Goal: Information Seeking & Learning: Learn about a topic

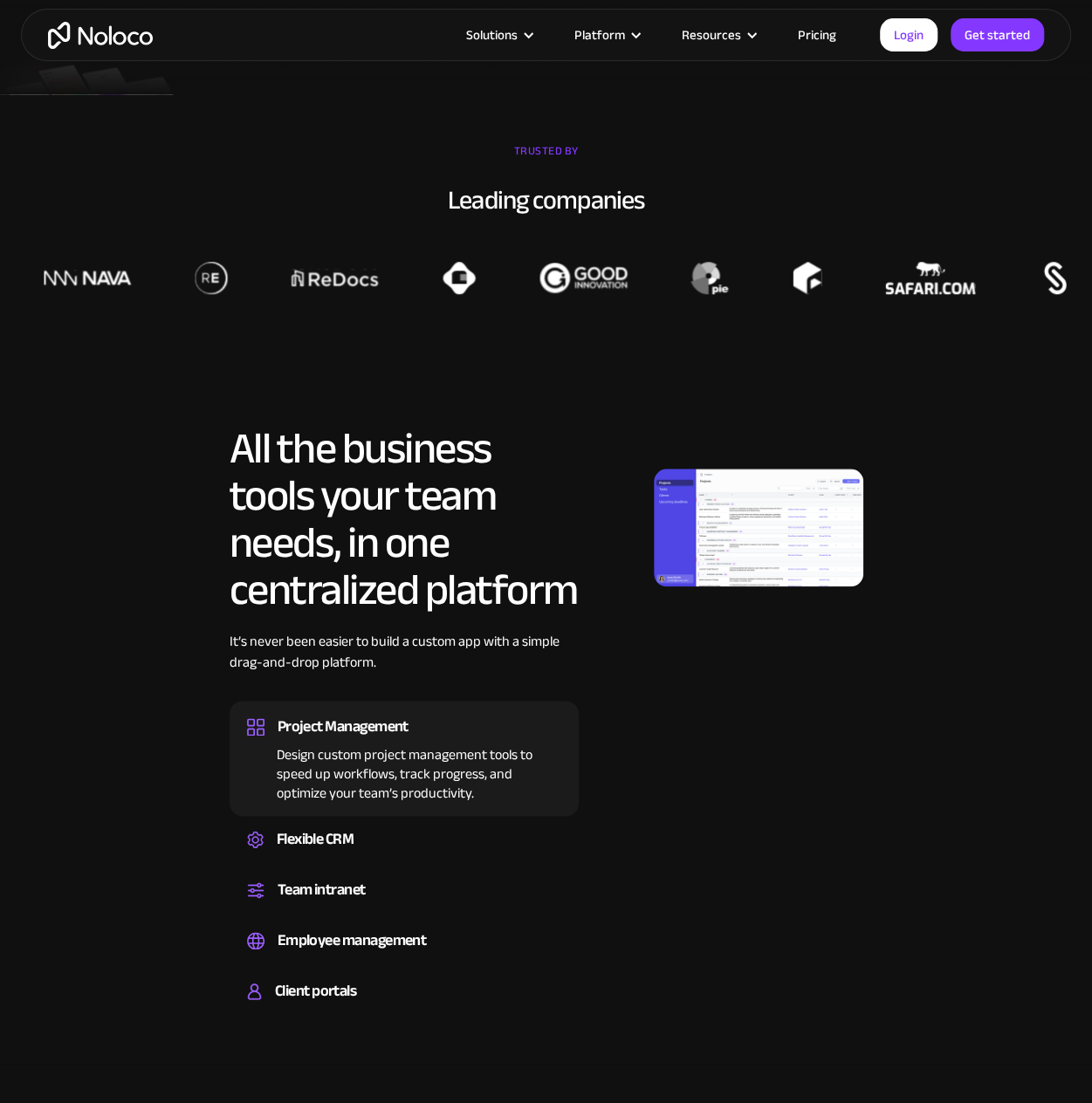
scroll to position [611, 0]
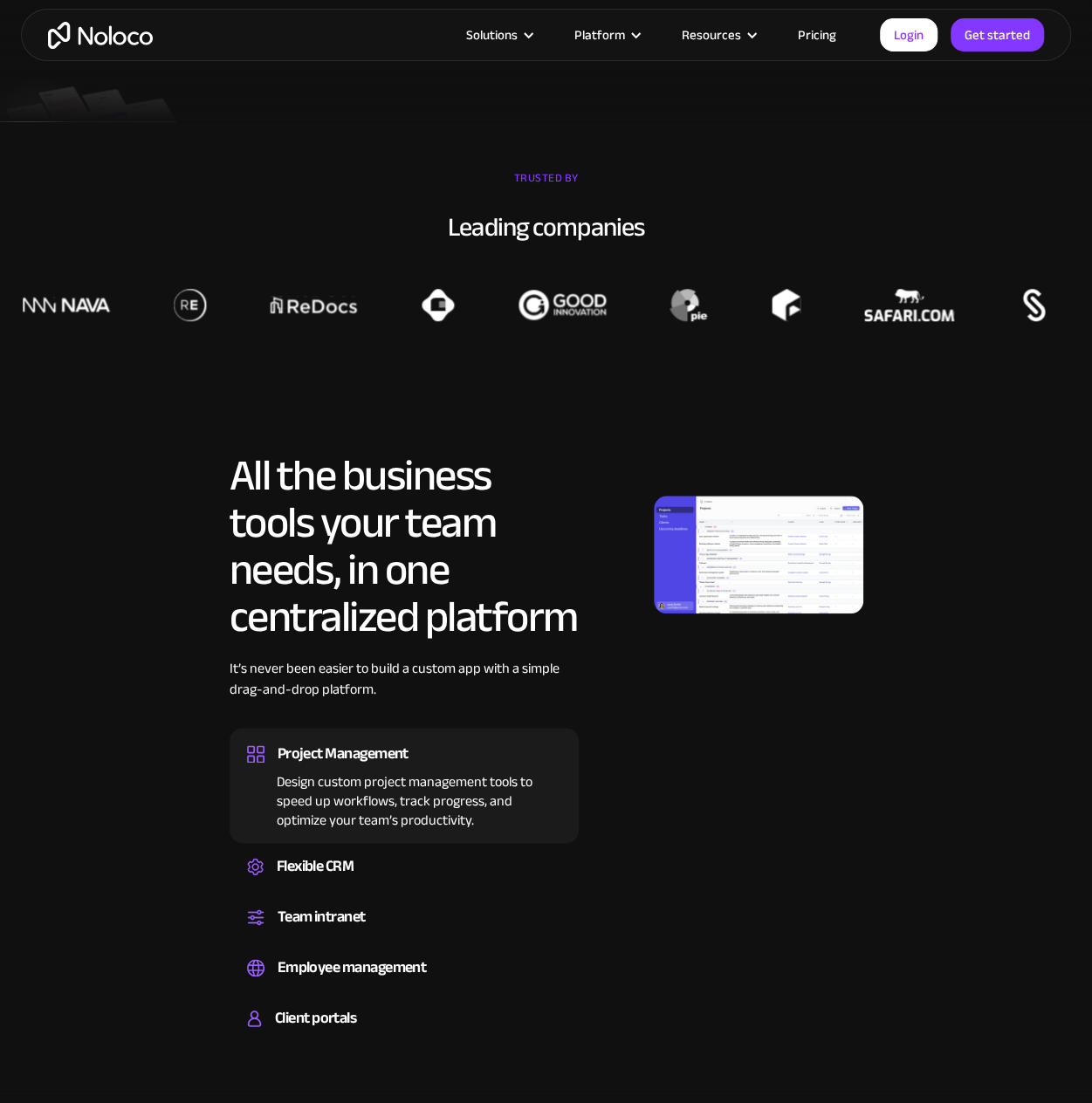
click at [825, 27] on link "Pricing" at bounding box center [817, 34] width 82 height 22
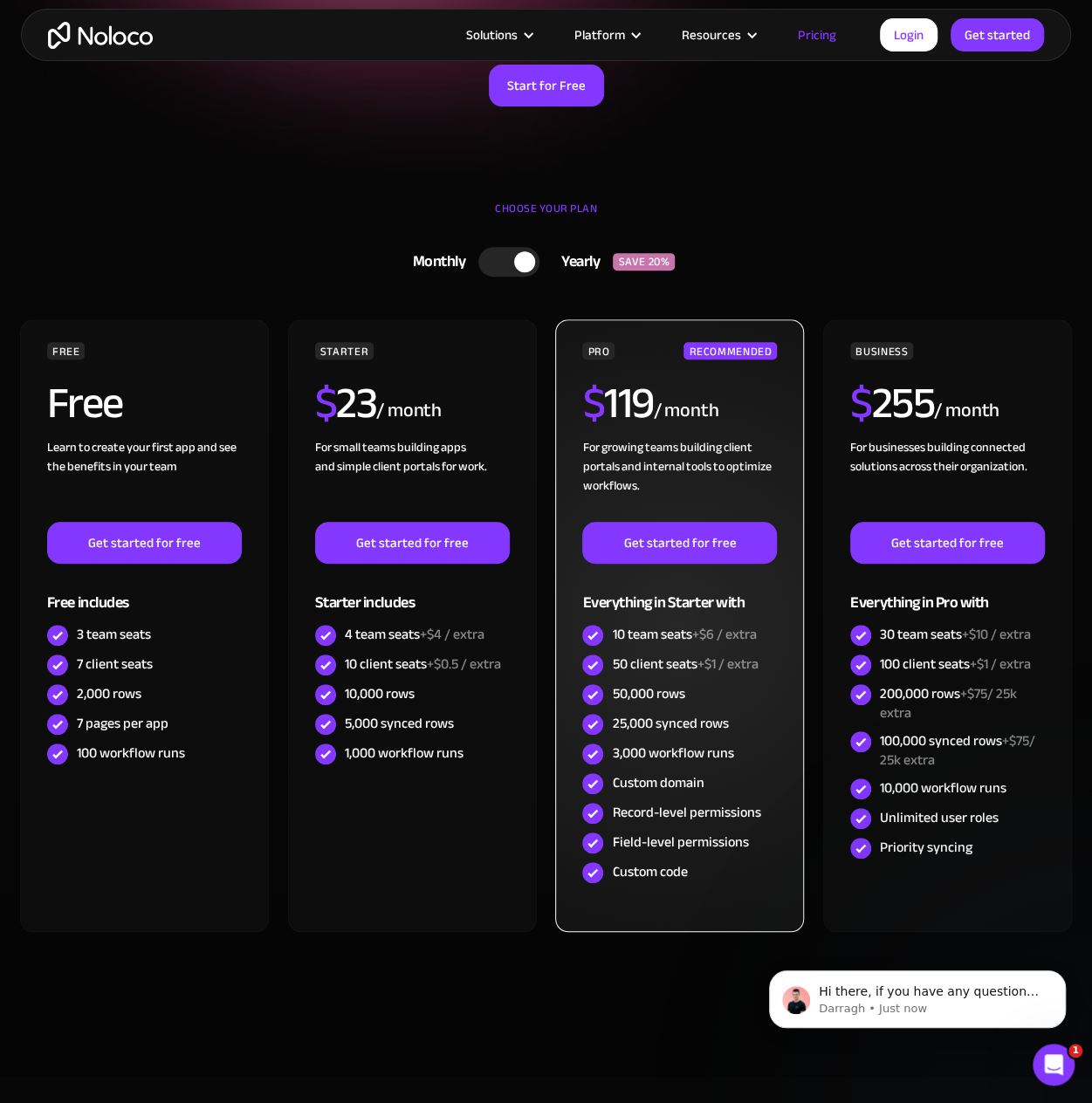
scroll to position [349, 0]
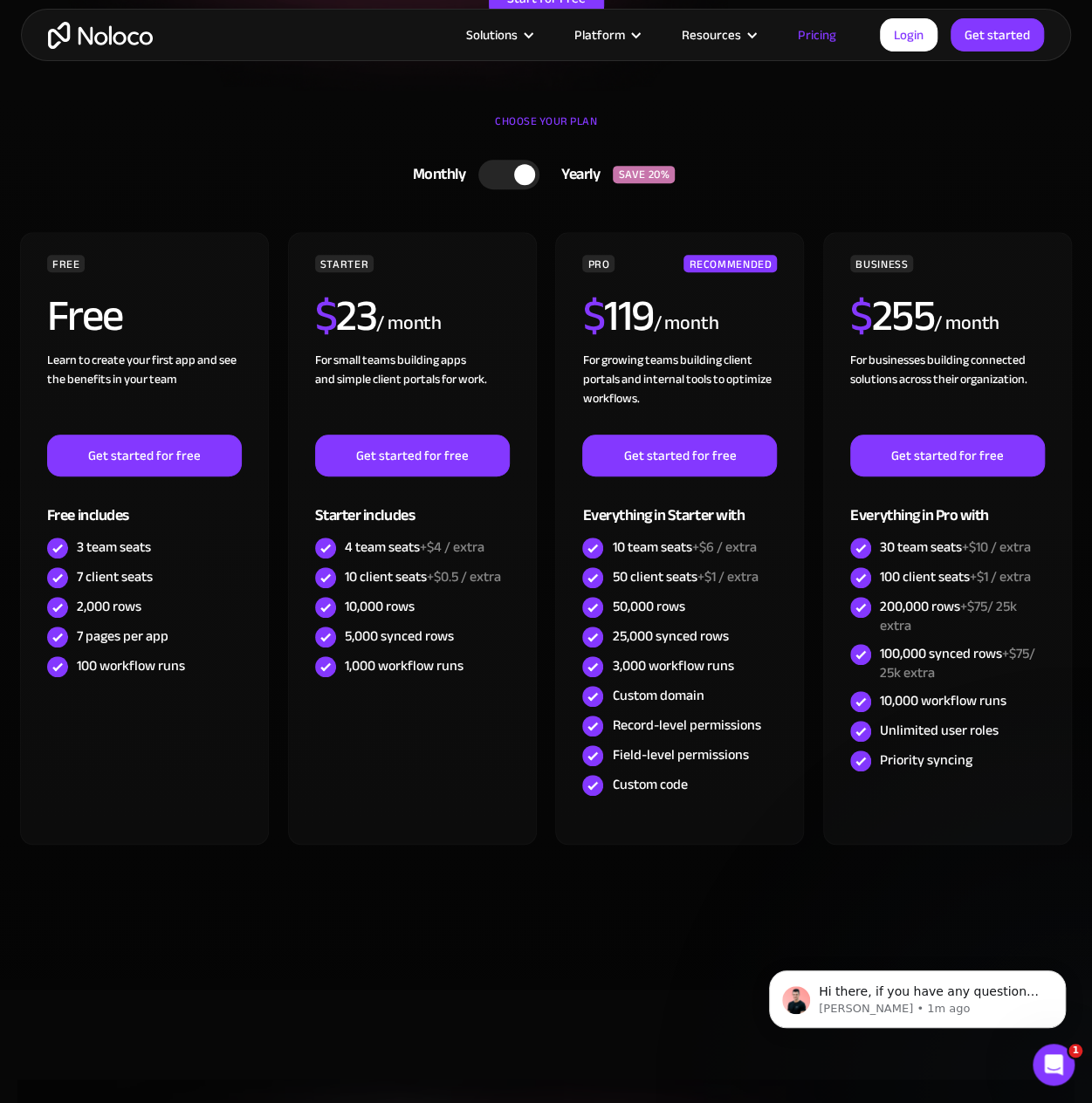
click at [79, 41] on img "home" at bounding box center [100, 35] width 105 height 27
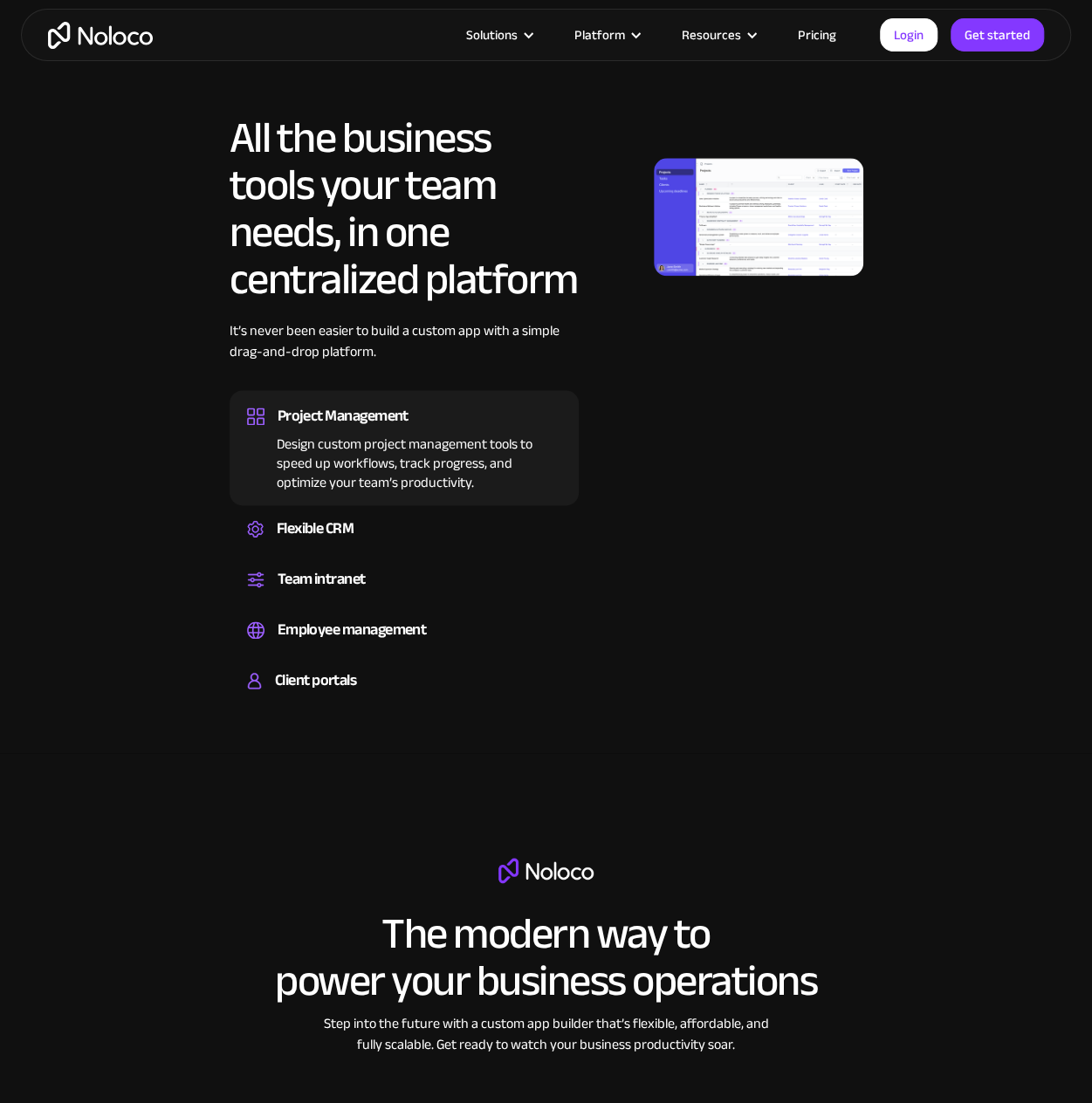
scroll to position [960, 0]
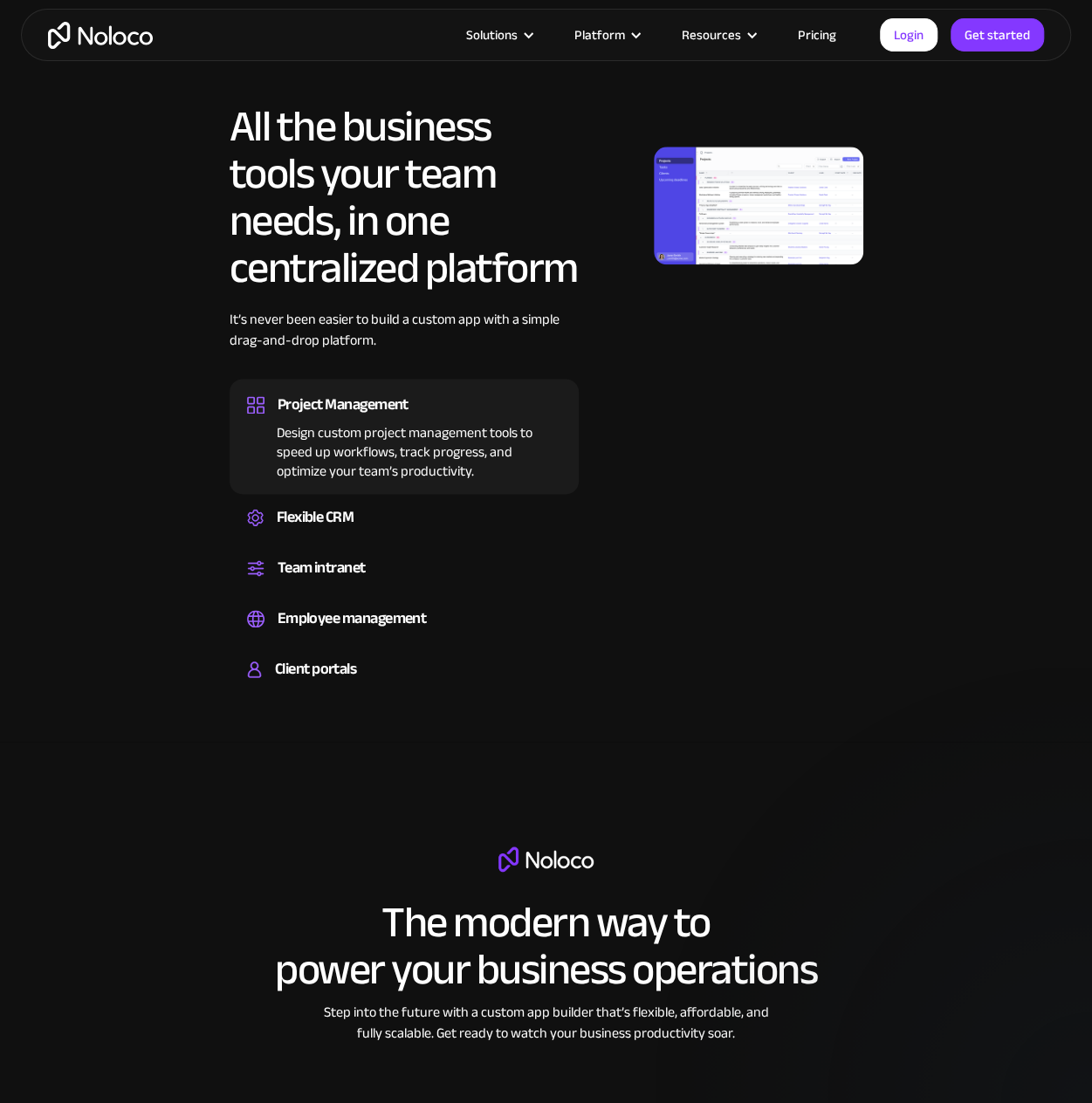
click at [748, 215] on img at bounding box center [759, 205] width 209 height 118
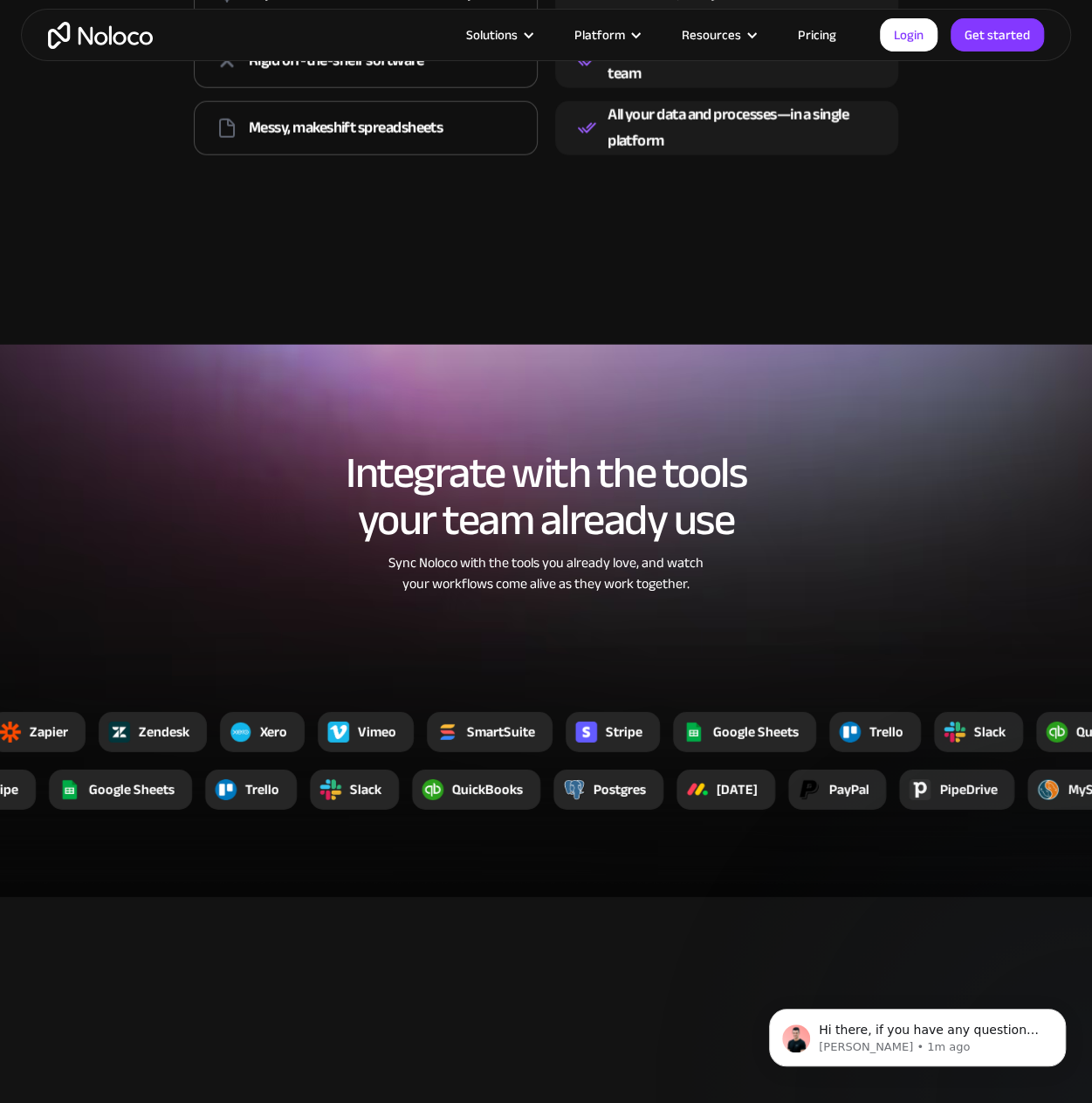
scroll to position [2270, 0]
